Goal: Register for event/course

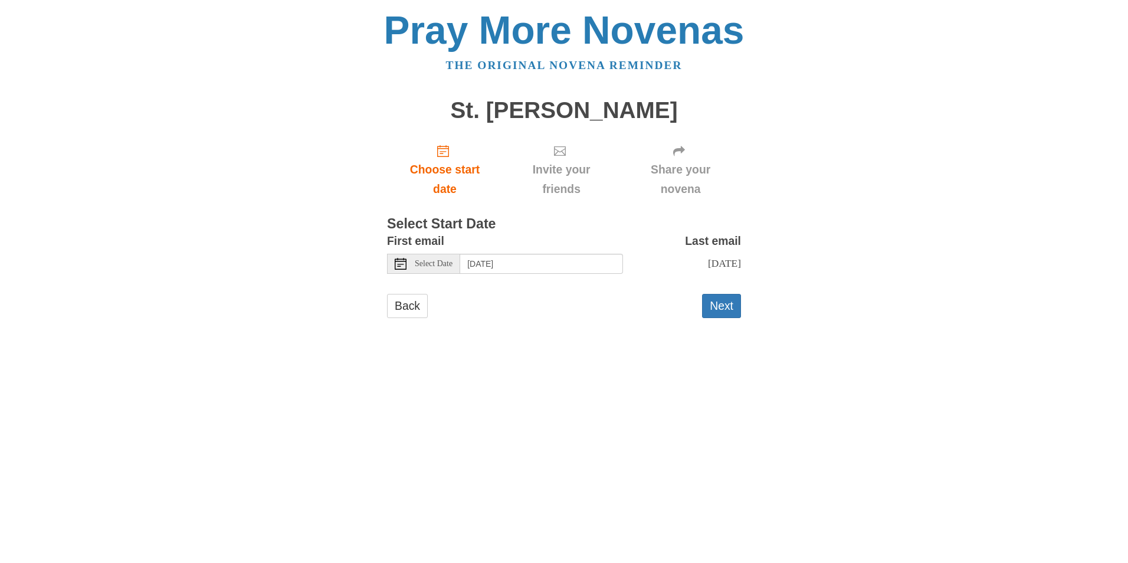
click at [402, 265] on icon at bounding box center [401, 264] width 12 height 12
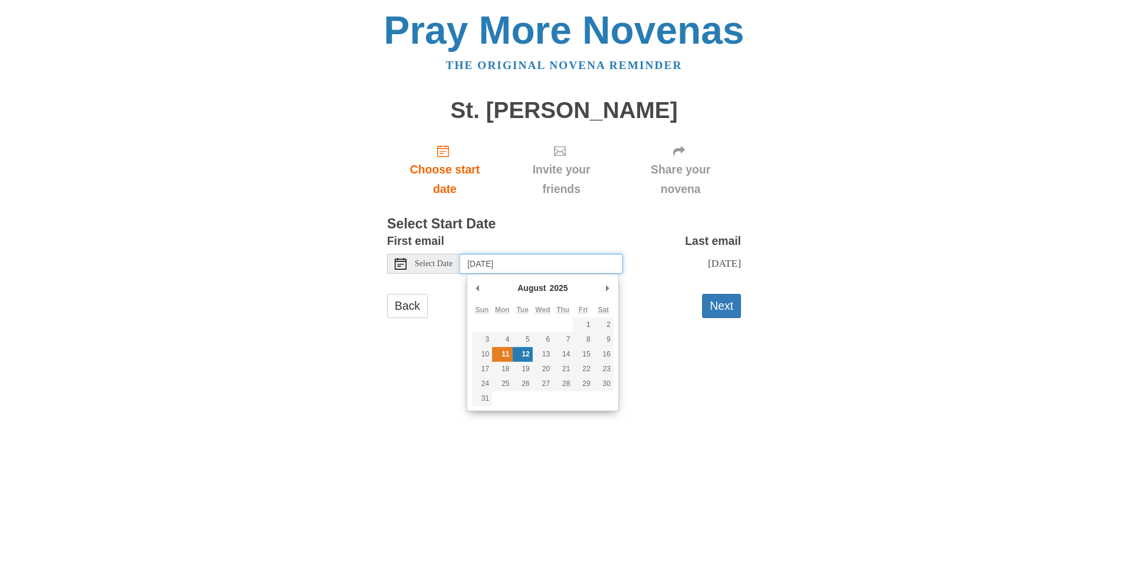
type input "Monday, August 11th"
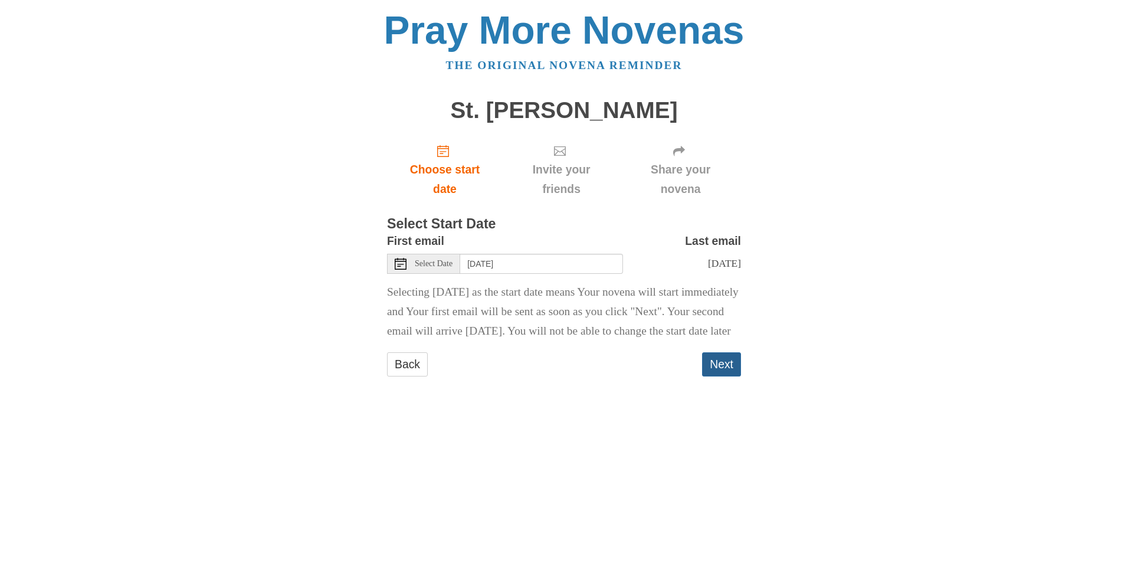
click at [716, 376] on button "Next" at bounding box center [721, 364] width 39 height 24
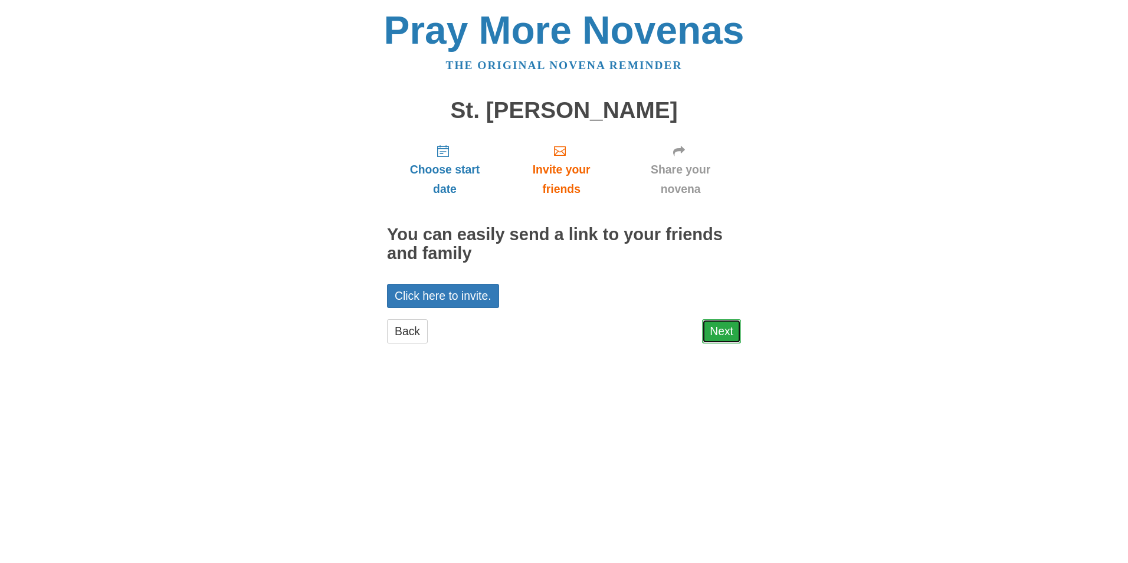
click at [722, 331] on link "Next" at bounding box center [721, 331] width 39 height 24
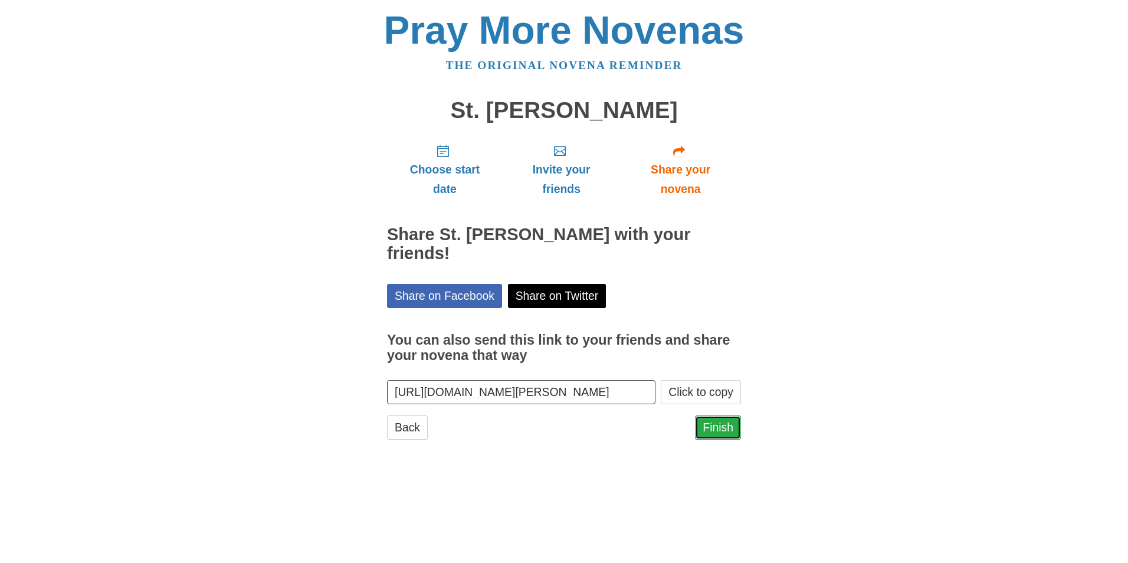
click at [719, 415] on link "Finish" at bounding box center [718, 427] width 46 height 24
